Goal: Task Accomplishment & Management: Manage account settings

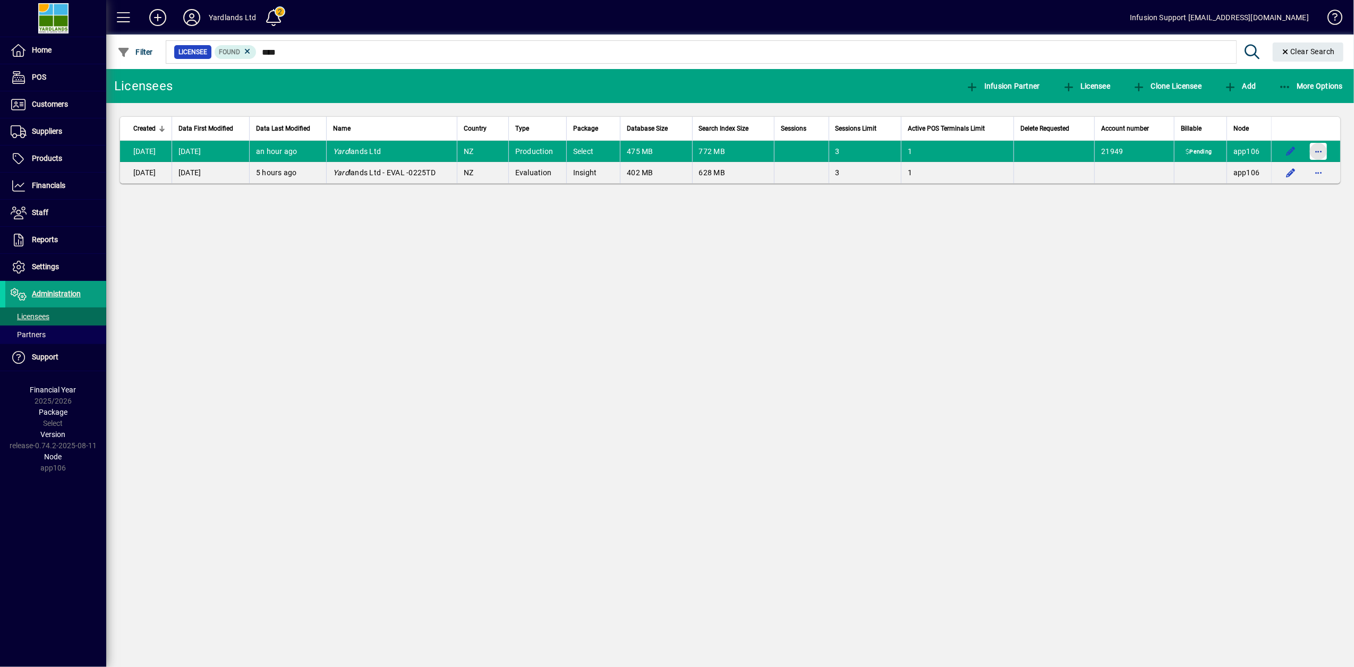
click at [1324, 151] on span "button" at bounding box center [1318, 151] width 25 height 25
drag, startPoint x: 1175, startPoint y: 188, endPoint x: 1169, endPoint y: 184, distance: 7.2
click at [1176, 188] on div at bounding box center [677, 333] width 1354 height 667
click at [1320, 154] on span "button" at bounding box center [1318, 151] width 25 height 25
click at [1129, 235] on div at bounding box center [677, 333] width 1354 height 667
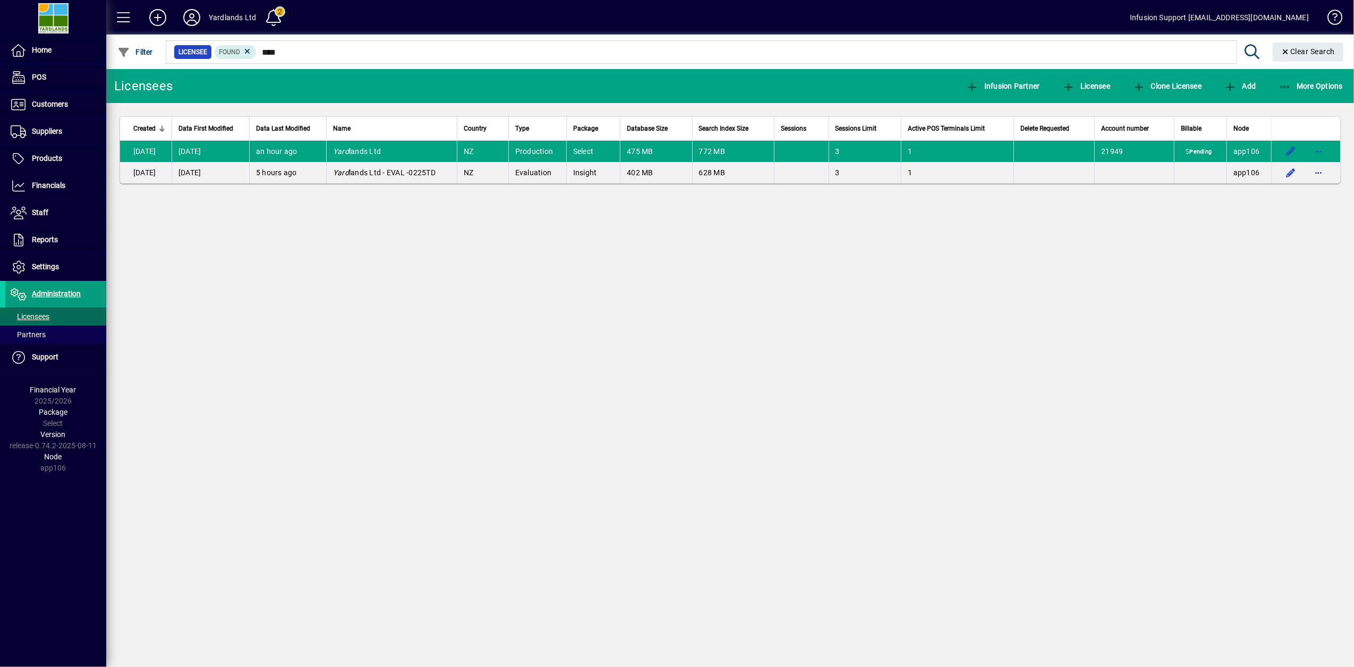
click at [363, 147] on span "Yard lands Ltd" at bounding box center [357, 151] width 48 height 8
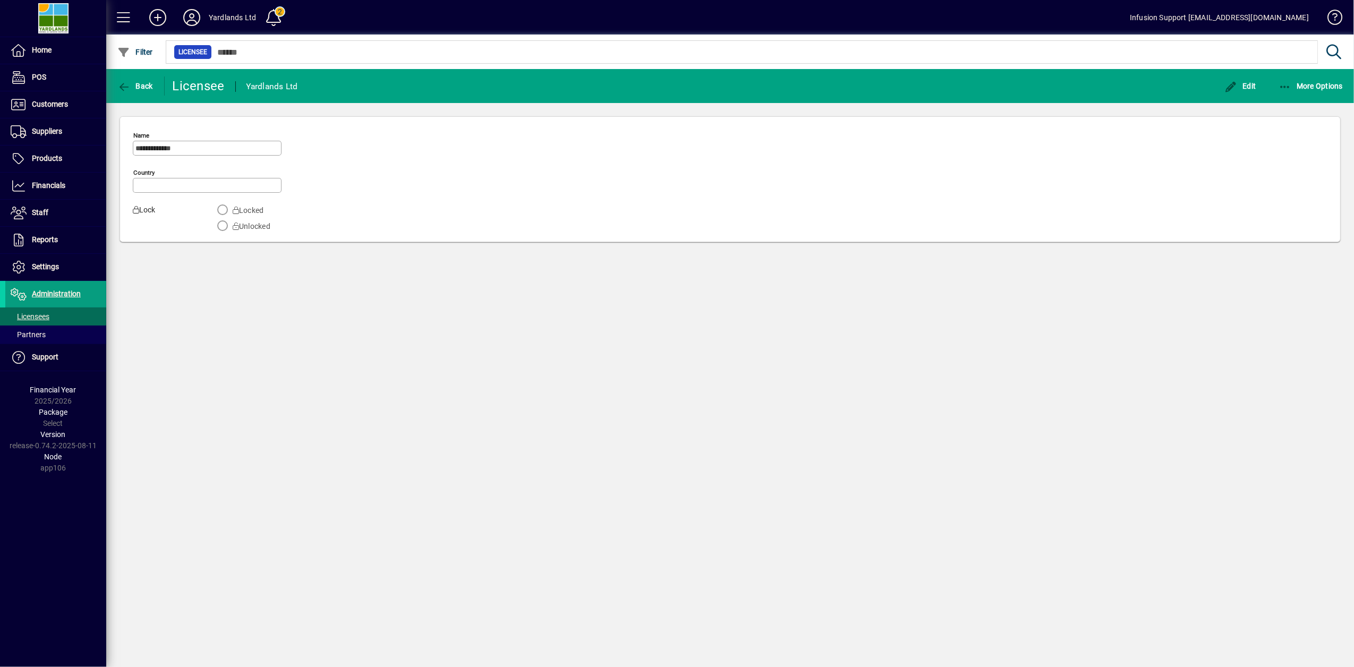
type input "**********"
click at [24, 314] on span "Licensees" at bounding box center [30, 316] width 39 height 8
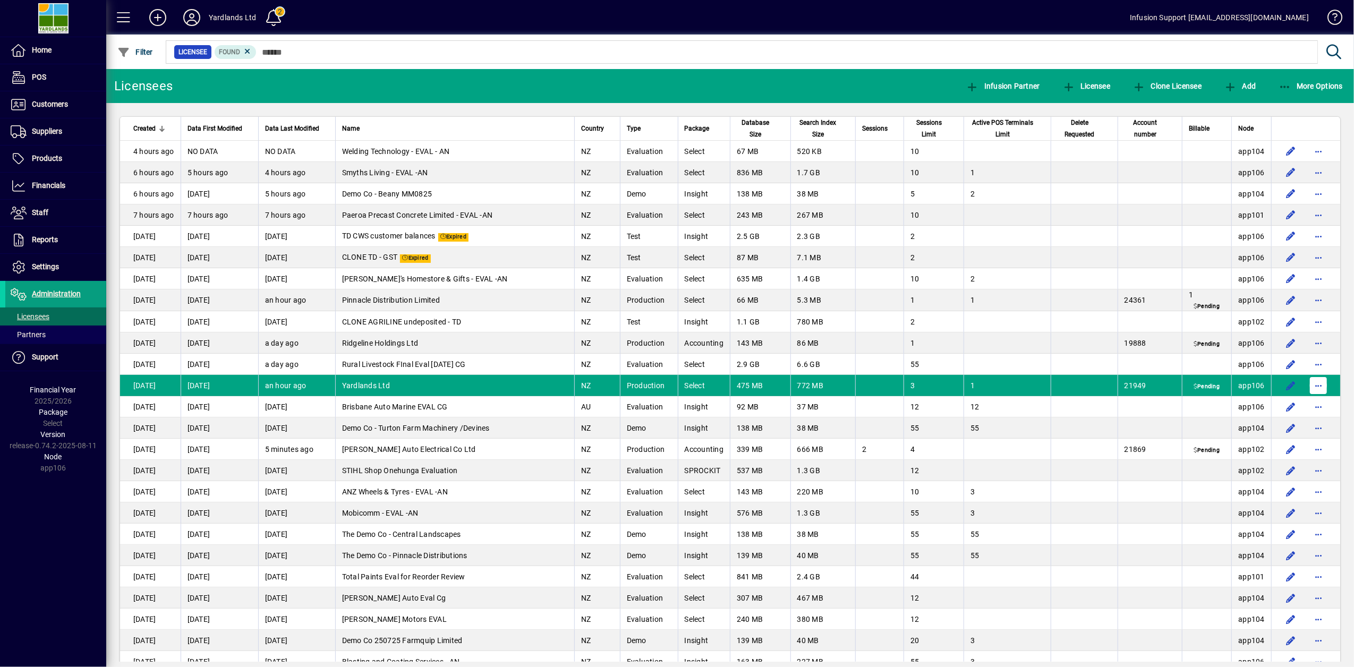
click at [1311, 388] on span "button" at bounding box center [1318, 385] width 25 height 25
click at [491, 378] on div at bounding box center [677, 333] width 1354 height 667
drag, startPoint x: 509, startPoint y: 385, endPoint x: 455, endPoint y: 391, distance: 54.0
click at [455, 391] on td "Yardlands Ltd" at bounding box center [454, 385] width 239 height 21
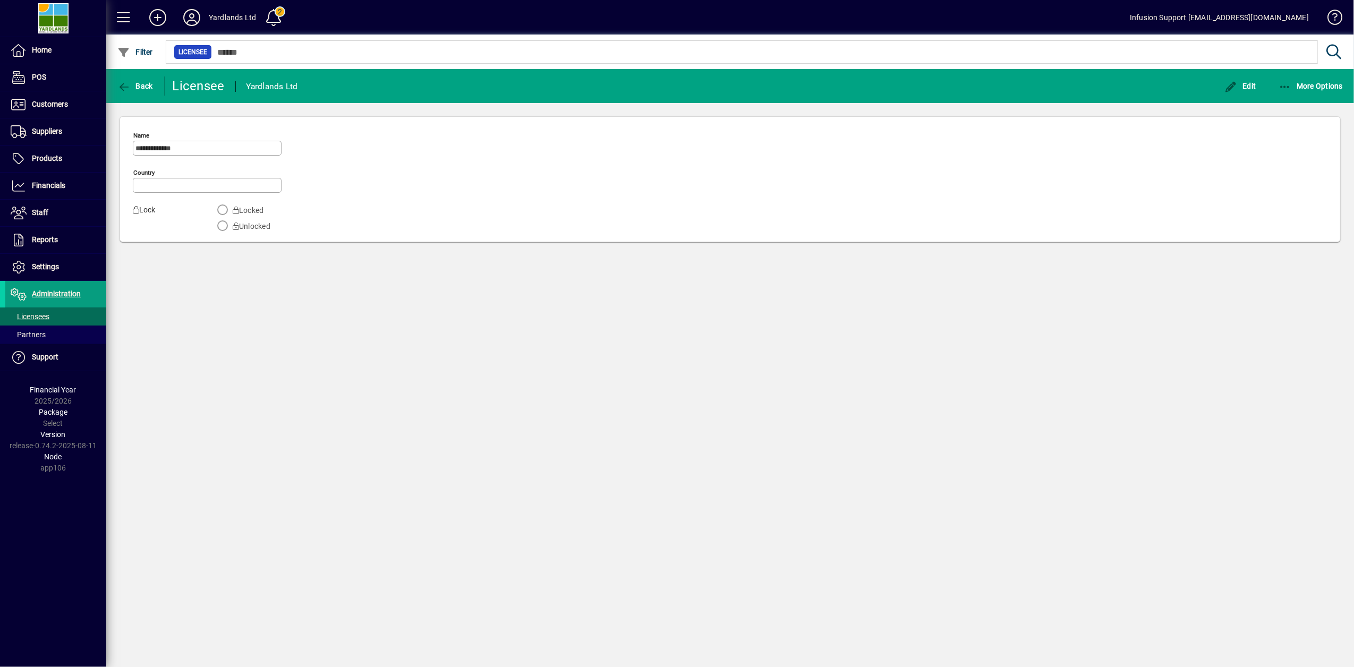
type input "**********"
click at [1281, 83] on icon "button" at bounding box center [1285, 87] width 13 height 11
click at [840, 184] on div at bounding box center [677, 333] width 1354 height 667
click at [138, 92] on span "button" at bounding box center [135, 85] width 41 height 25
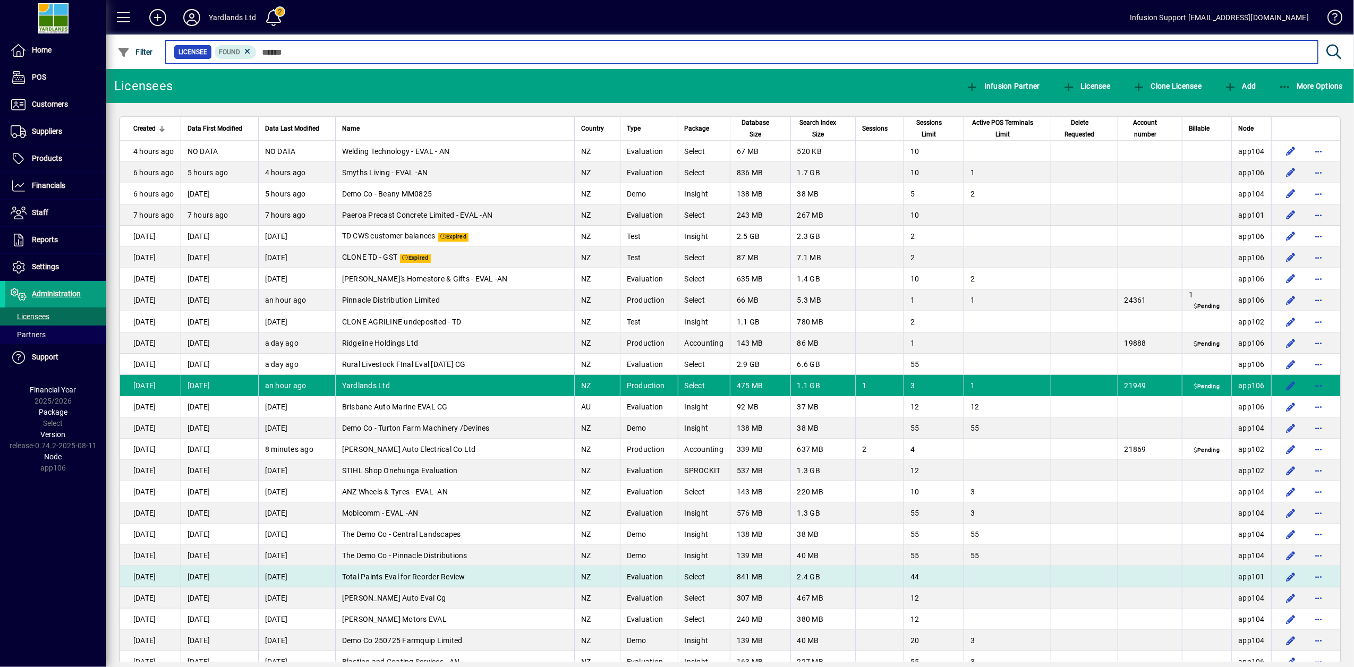
scroll to position [189, 0]
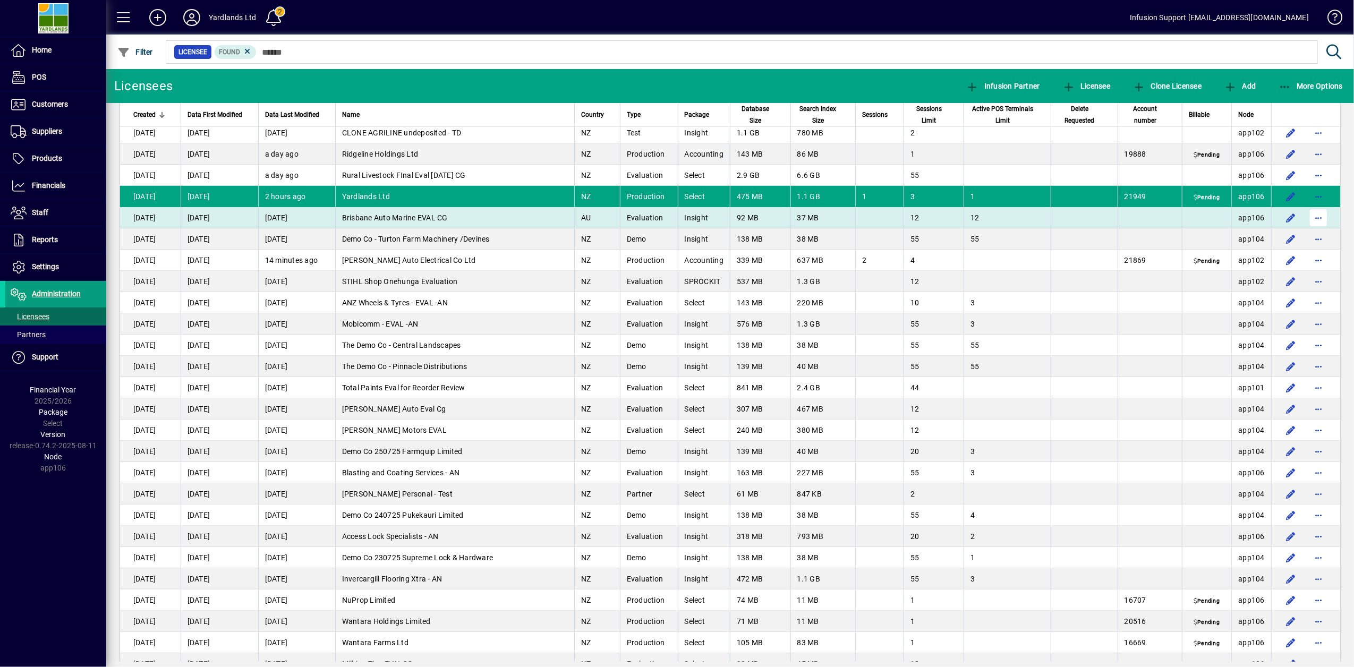
click at [1307, 217] on span "button" at bounding box center [1318, 217] width 25 height 25
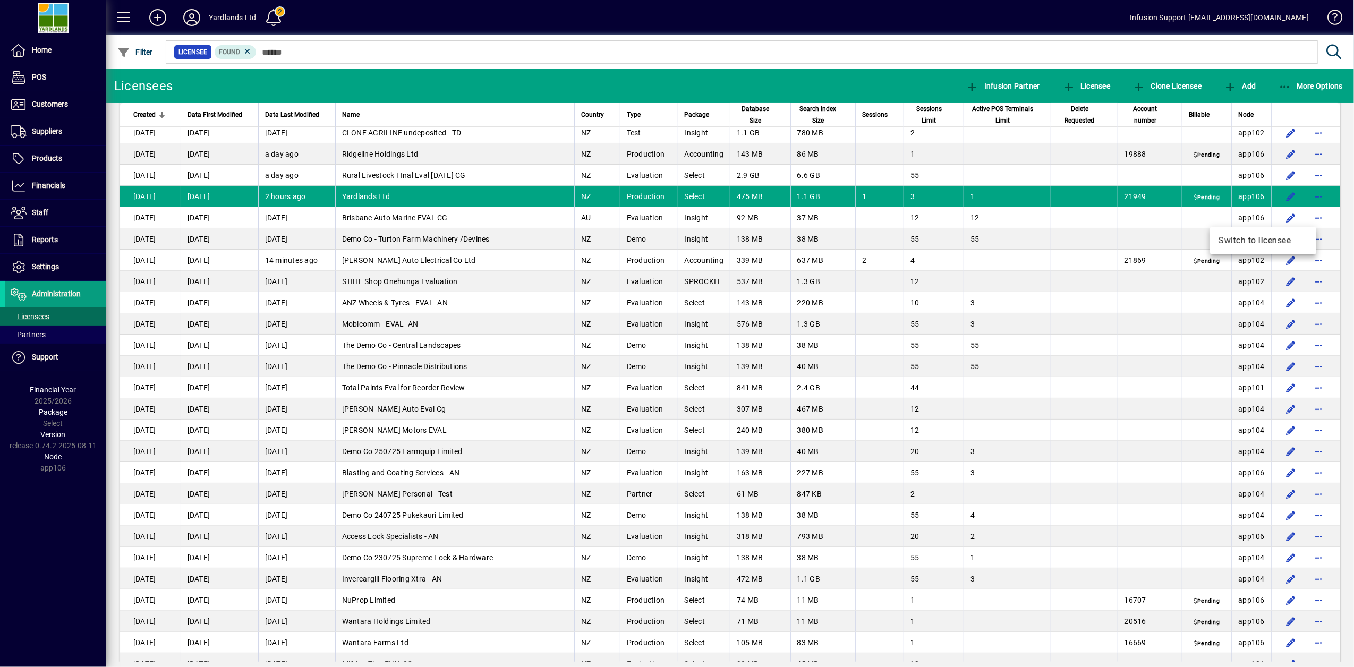
click at [1290, 278] on div at bounding box center [677, 333] width 1354 height 667
drag, startPoint x: 1307, startPoint y: 222, endPoint x: 1255, endPoint y: 196, distance: 58.4
click at [1021, 251] on td at bounding box center [1007, 260] width 87 height 21
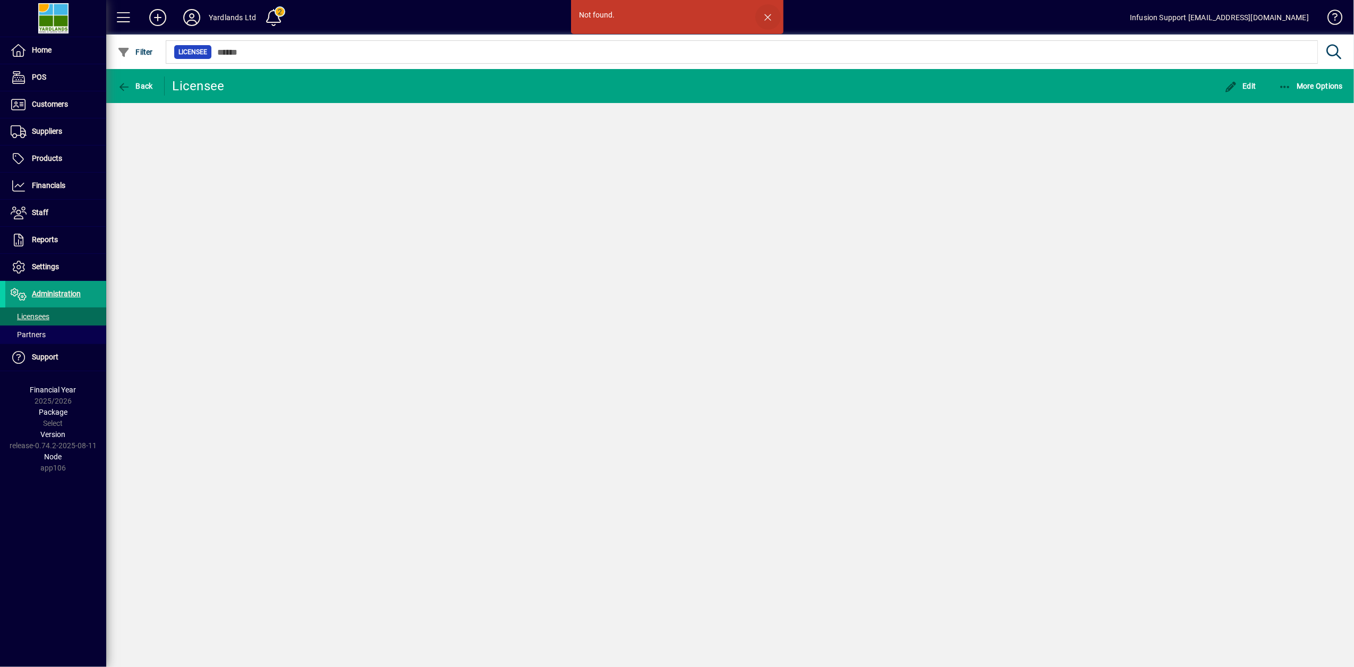
click at [773, 18] on span "button" at bounding box center [767, 16] width 25 height 25
click at [197, 20] on icon at bounding box center [191, 17] width 21 height 17
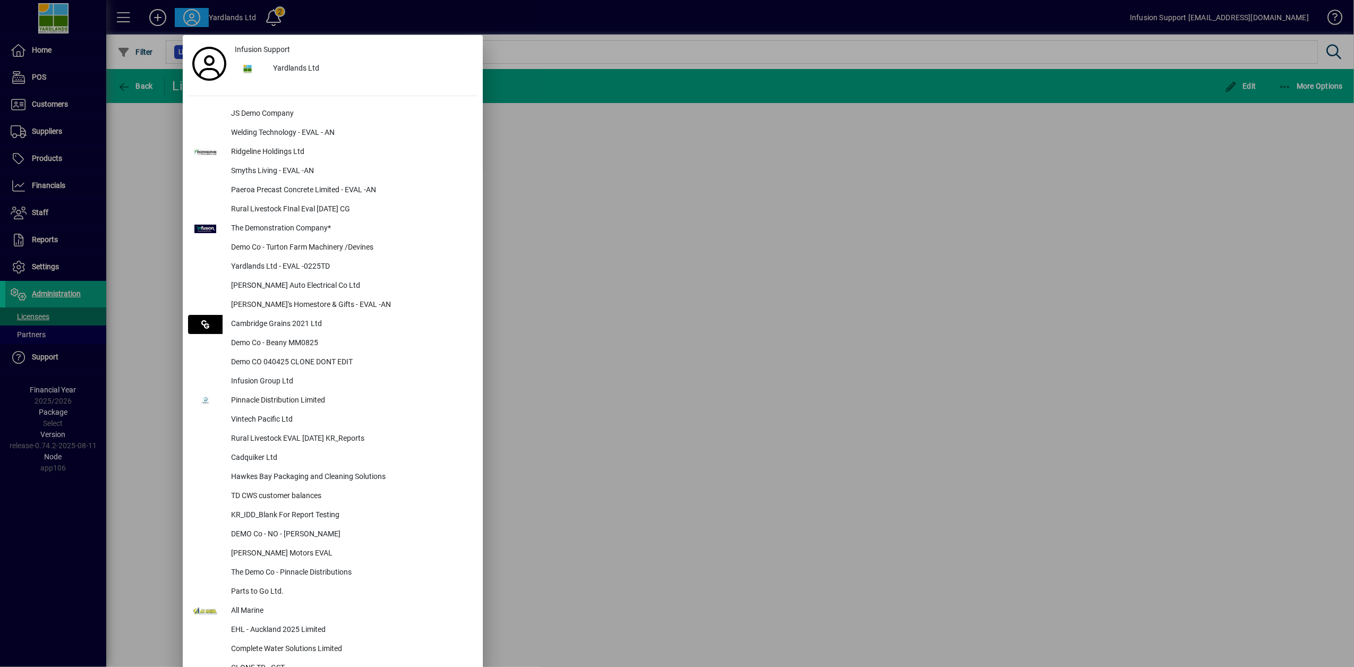
click at [630, 237] on div at bounding box center [677, 333] width 1354 height 667
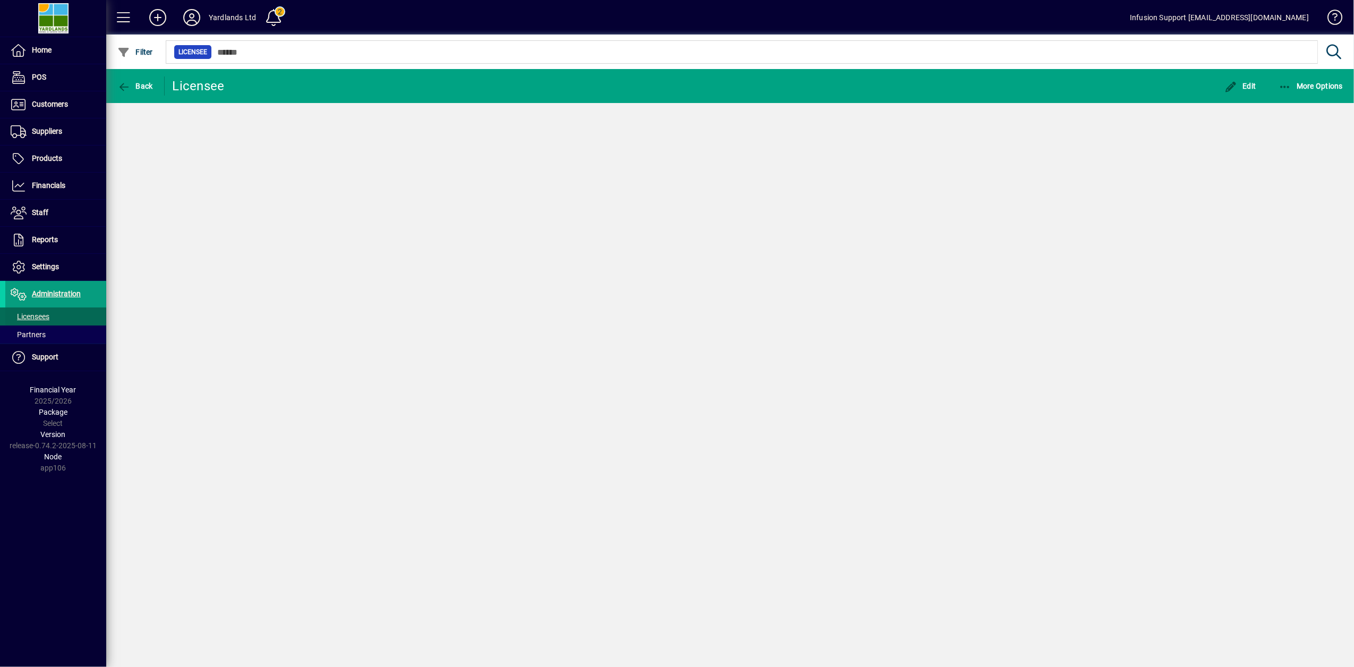
click at [28, 311] on link "Licensees" at bounding box center [55, 317] width 101 height 18
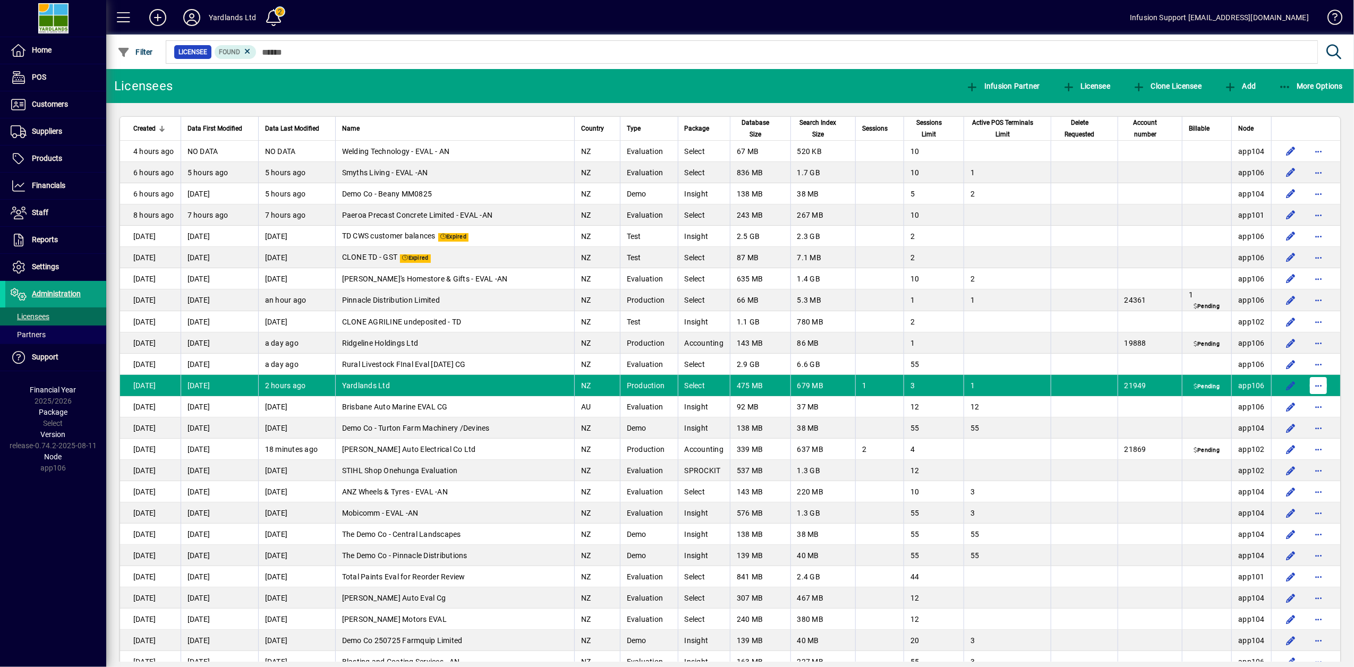
click at [1306, 385] on span "button" at bounding box center [1318, 385] width 25 height 25
click at [35, 319] on div at bounding box center [677, 333] width 1354 height 667
click at [1312, 389] on span "button" at bounding box center [1318, 385] width 25 height 25
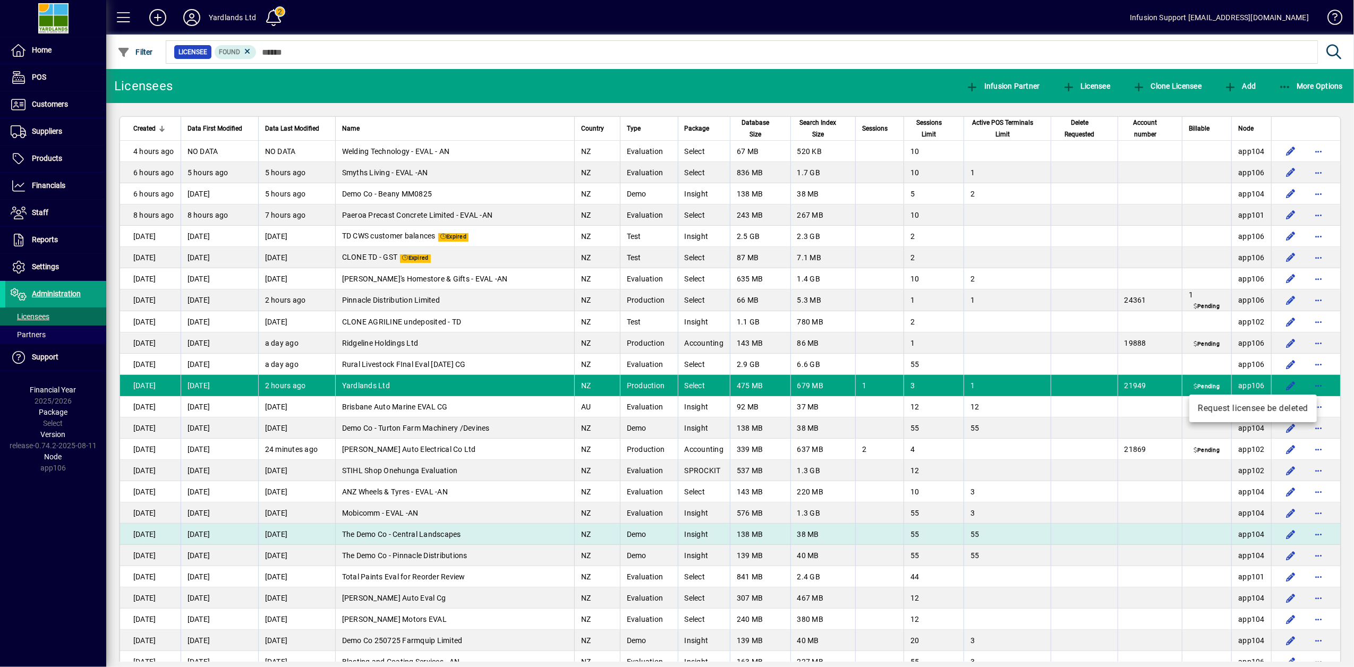
click at [401, 535] on div at bounding box center [677, 333] width 1354 height 667
click at [1306, 531] on span "button" at bounding box center [1318, 534] width 25 height 25
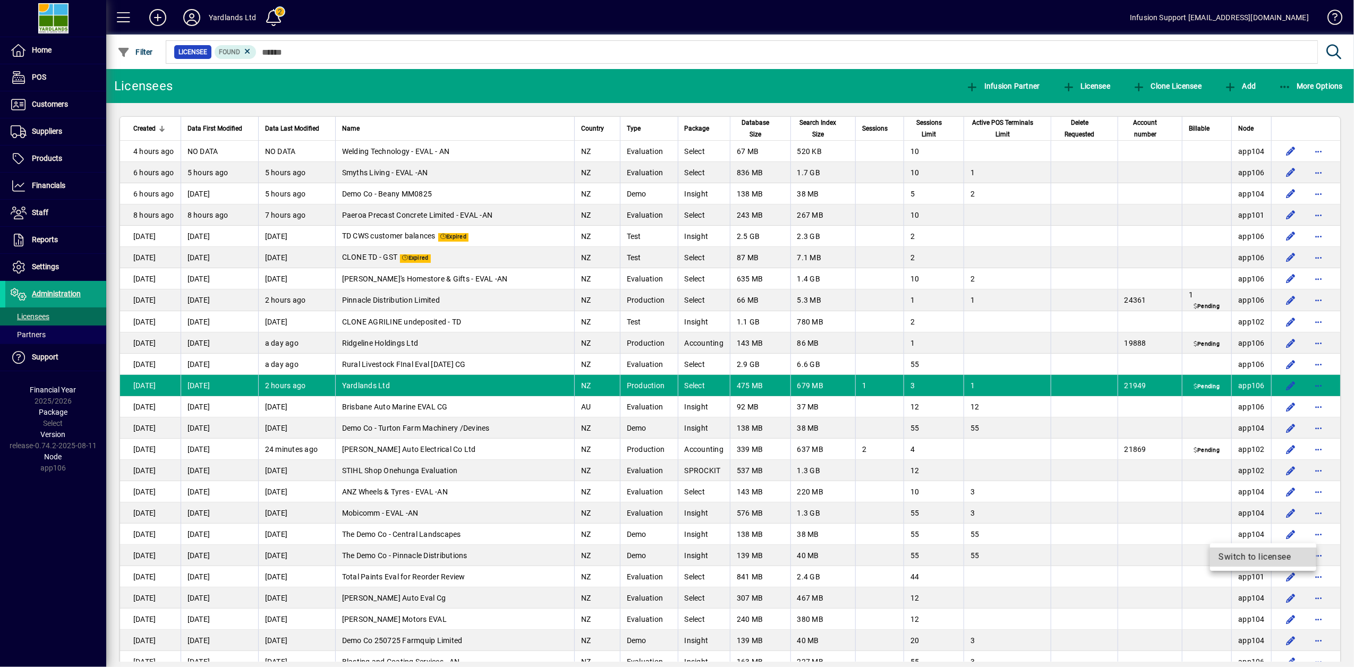
click at [1258, 559] on span "Switch to licensee" at bounding box center [1263, 557] width 89 height 13
